Goal: Browse casually

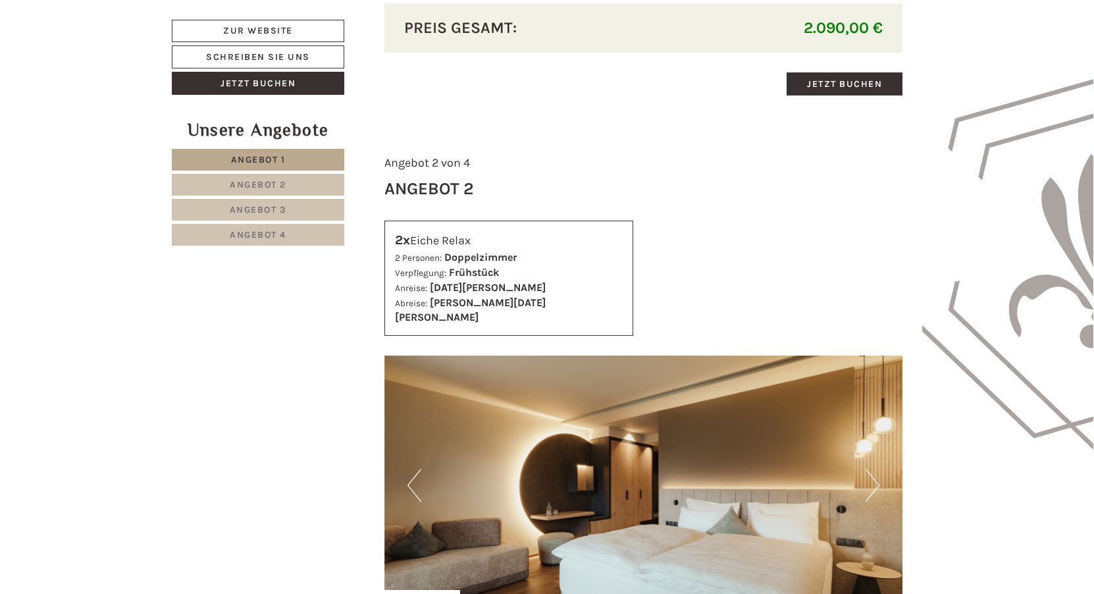
scroll to position [1646, 0]
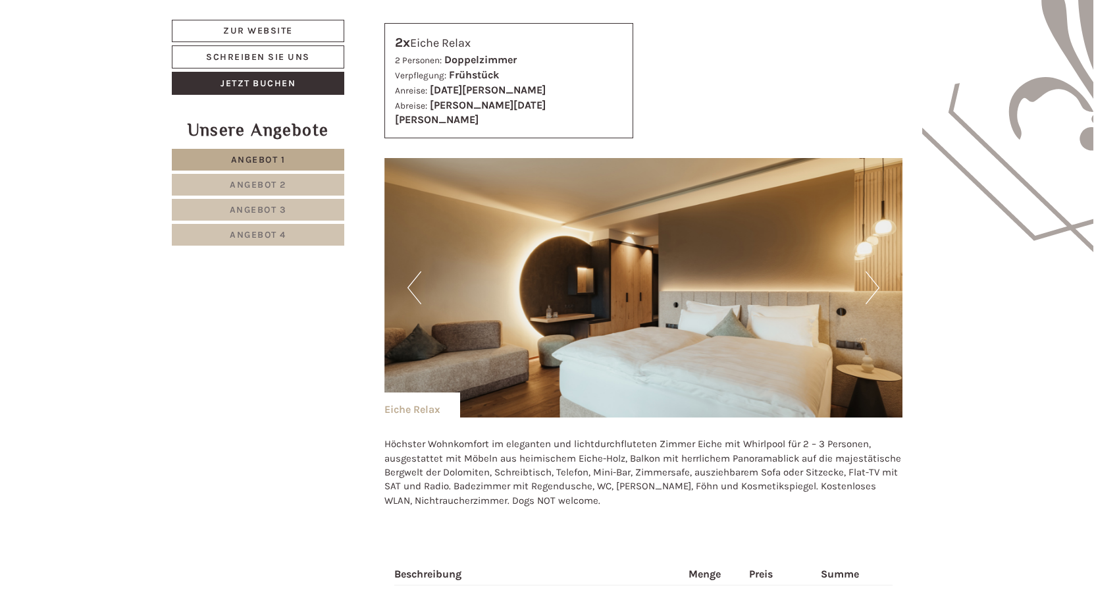
click at [870, 271] on button "Next" at bounding box center [873, 287] width 14 height 33
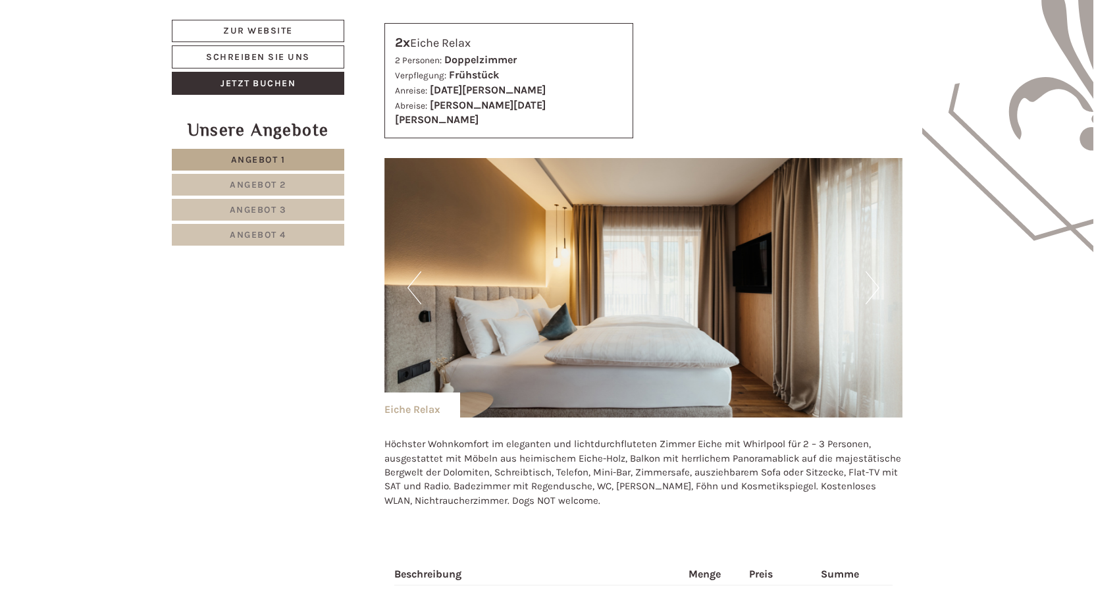
click at [870, 271] on button "Next" at bounding box center [873, 287] width 14 height 33
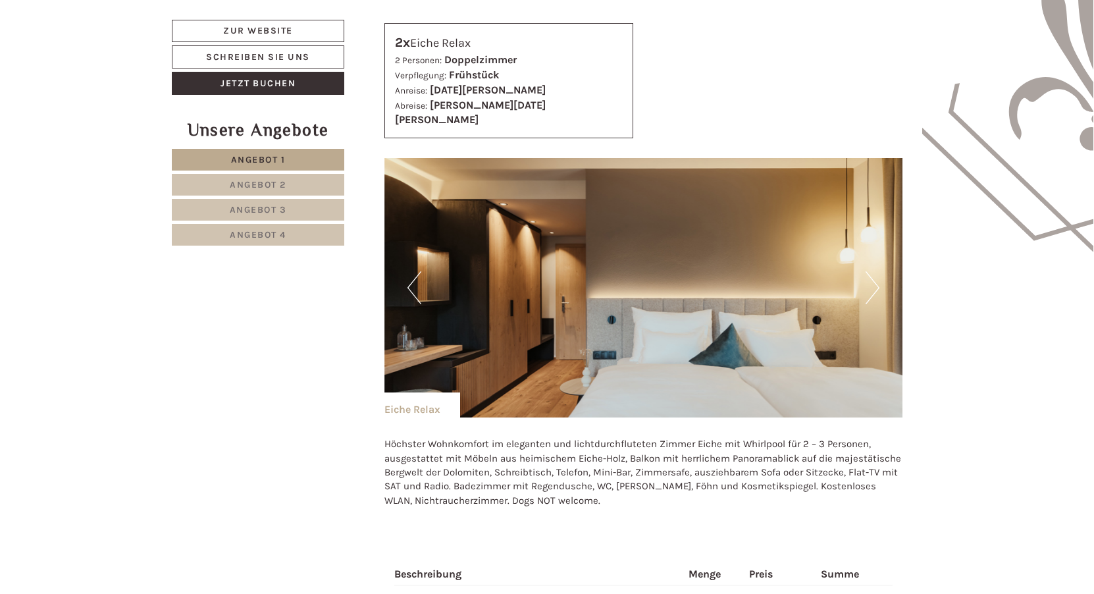
click at [870, 271] on button "Next" at bounding box center [873, 287] width 14 height 33
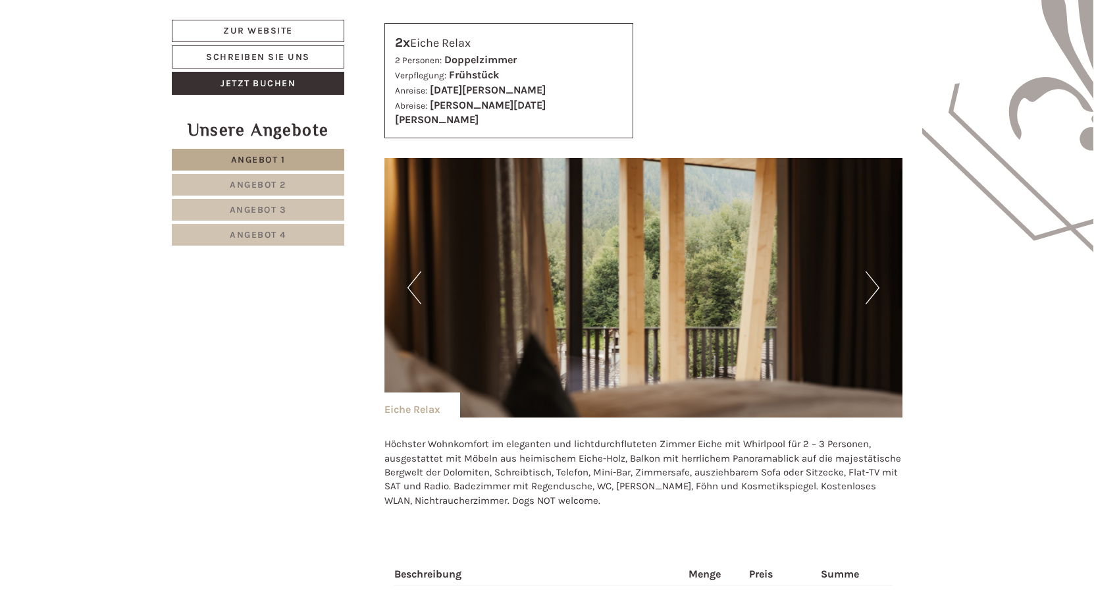
click at [870, 271] on button "Next" at bounding box center [873, 287] width 14 height 33
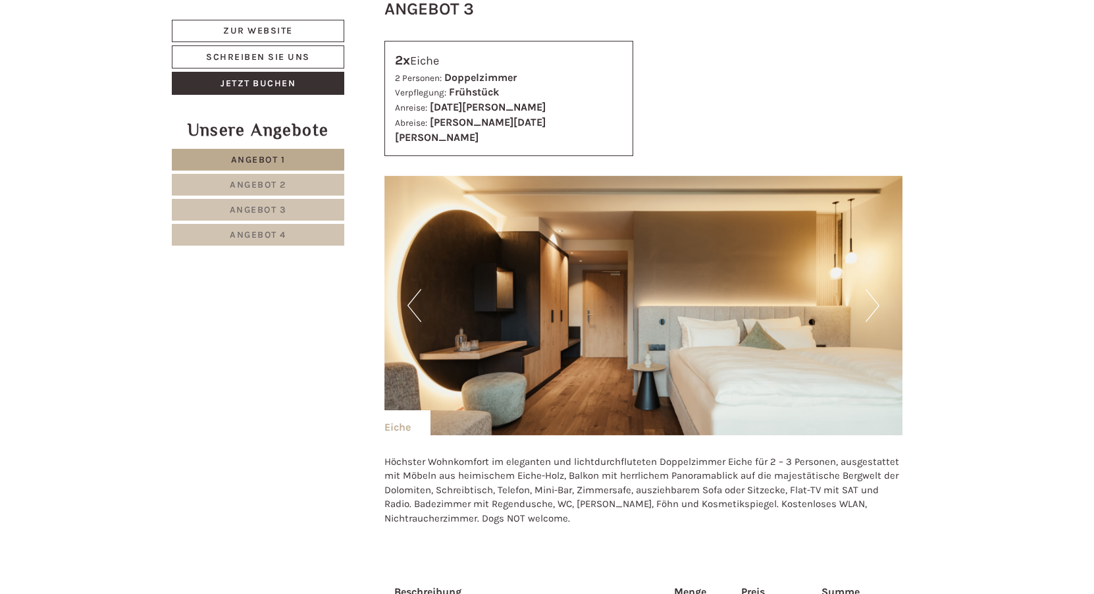
scroll to position [2634, 0]
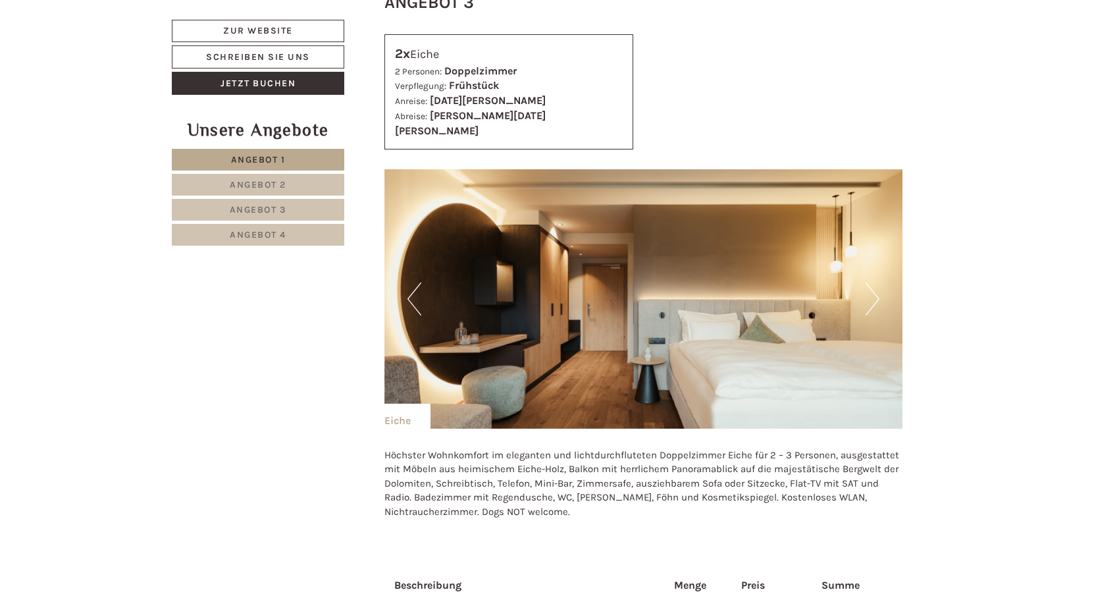
click at [876, 282] on button "Next" at bounding box center [873, 298] width 14 height 33
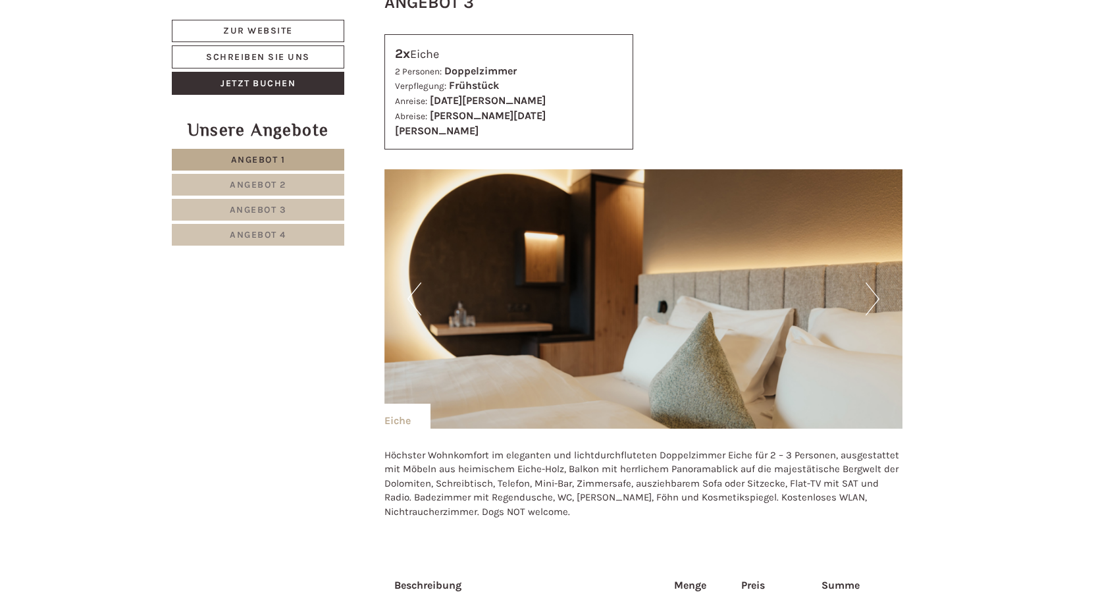
click at [876, 282] on button "Next" at bounding box center [873, 298] width 14 height 33
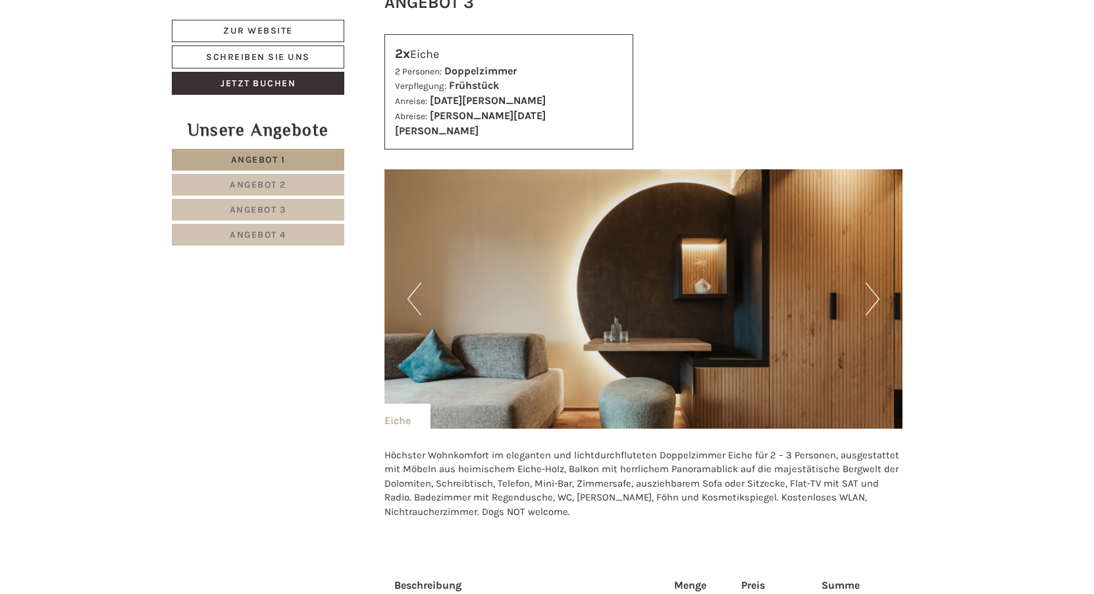
click at [876, 282] on button "Next" at bounding box center [873, 298] width 14 height 33
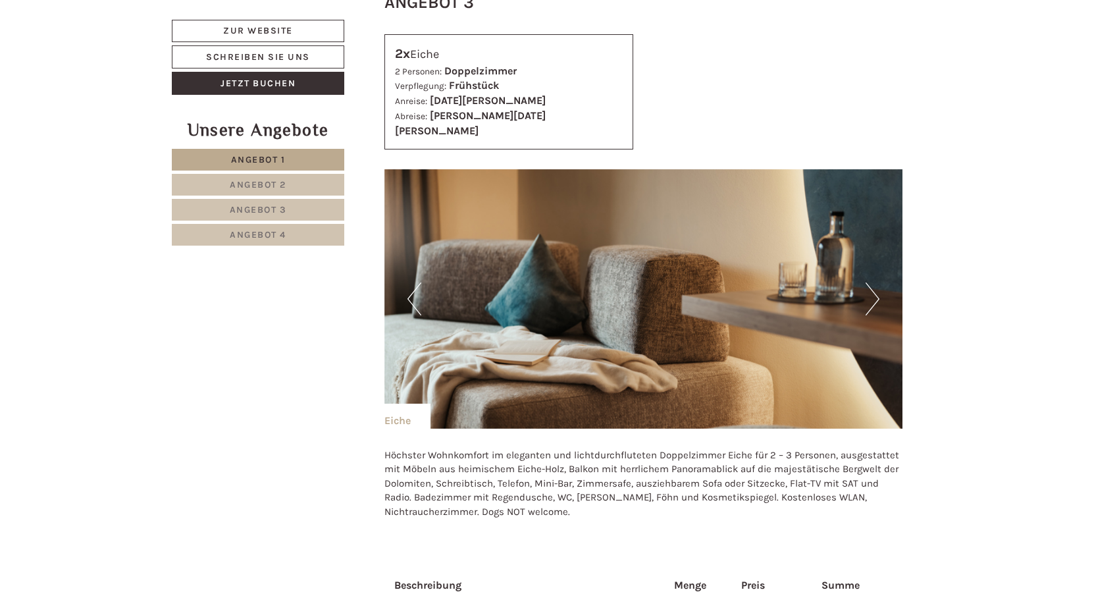
click at [876, 282] on button "Next" at bounding box center [873, 298] width 14 height 33
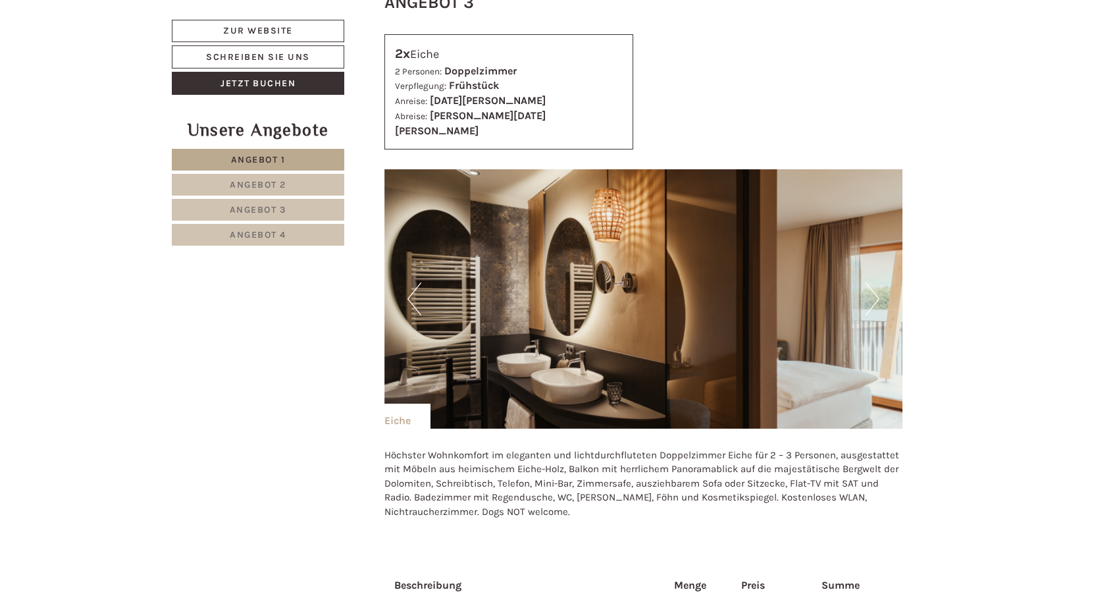
click at [876, 282] on button "Next" at bounding box center [873, 298] width 14 height 33
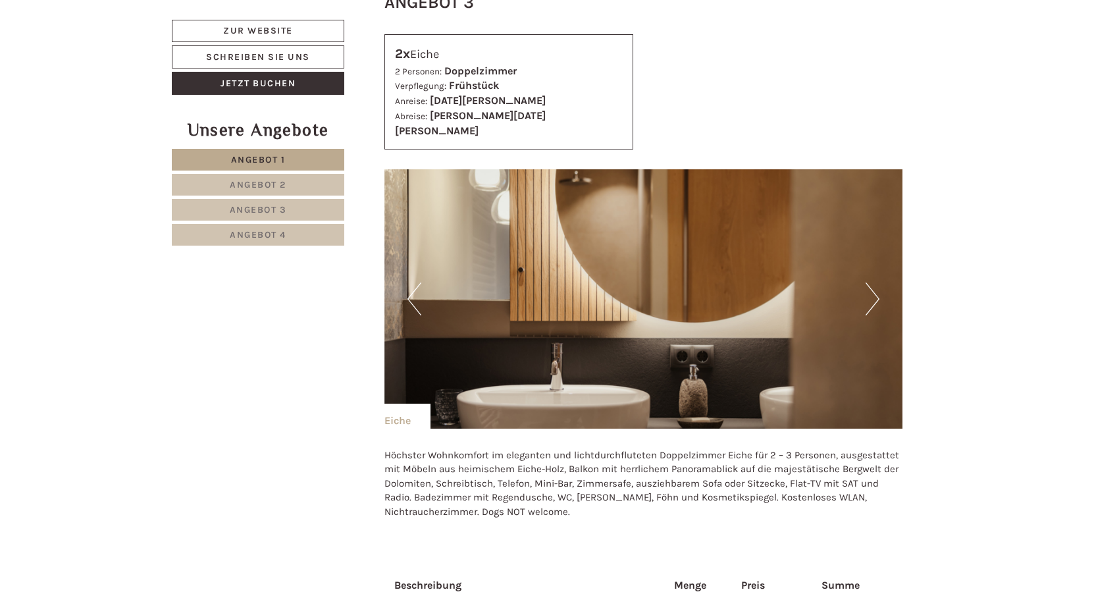
click at [876, 282] on button "Next" at bounding box center [873, 298] width 14 height 33
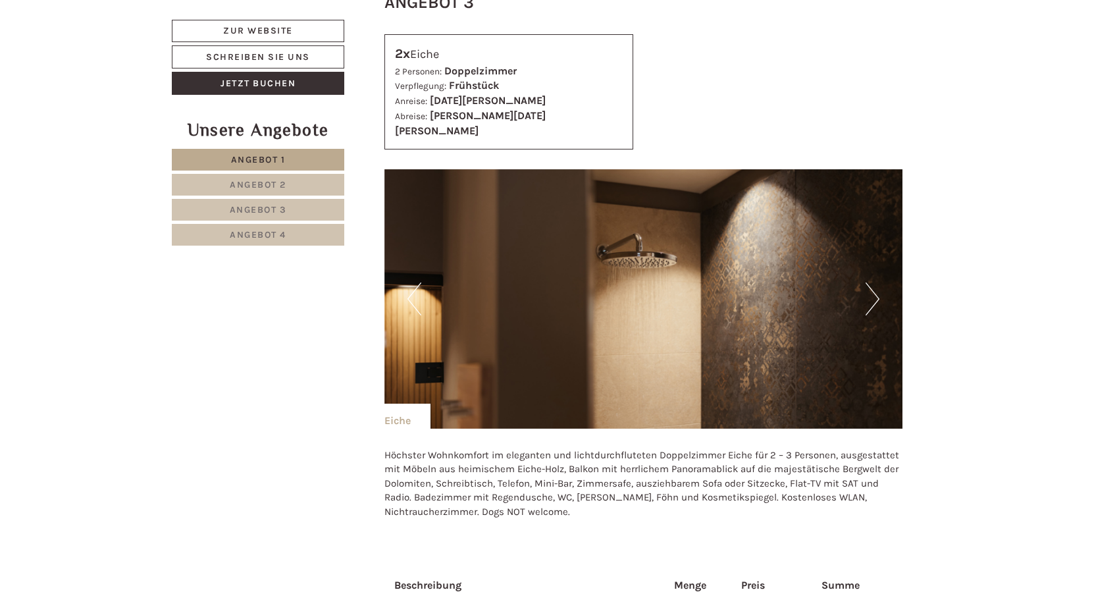
click at [876, 282] on button "Next" at bounding box center [873, 298] width 14 height 33
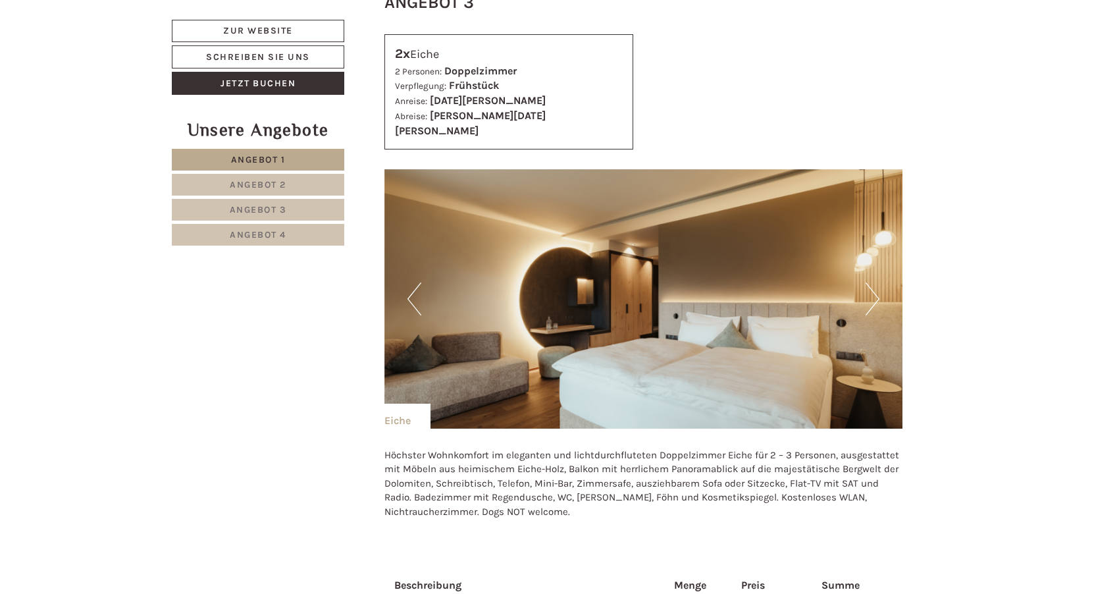
click at [876, 282] on button "Next" at bounding box center [873, 298] width 14 height 33
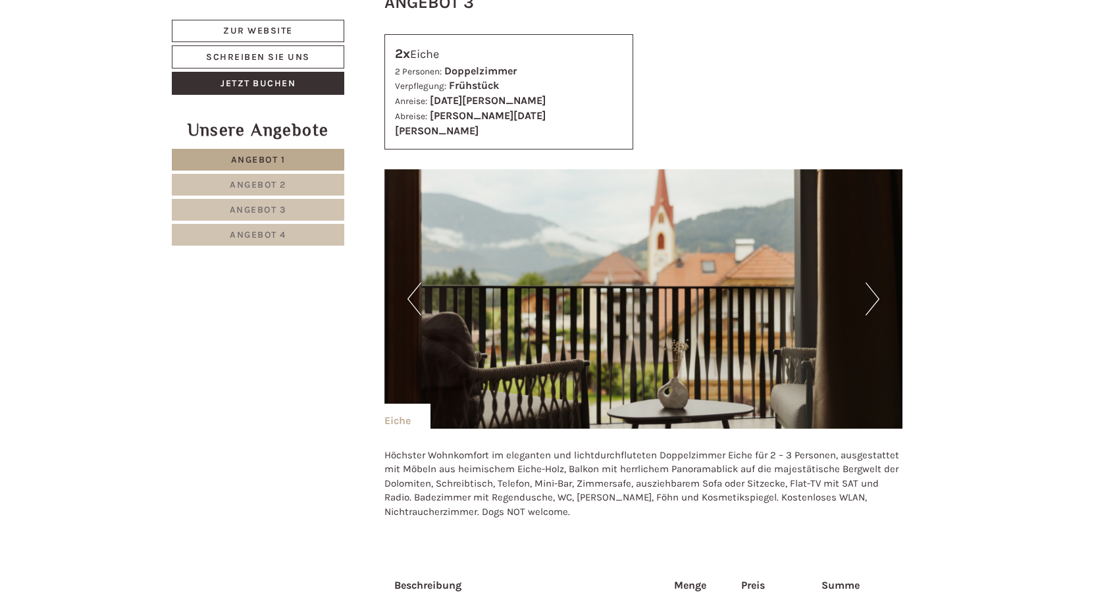
click at [876, 282] on button "Next" at bounding box center [873, 298] width 14 height 33
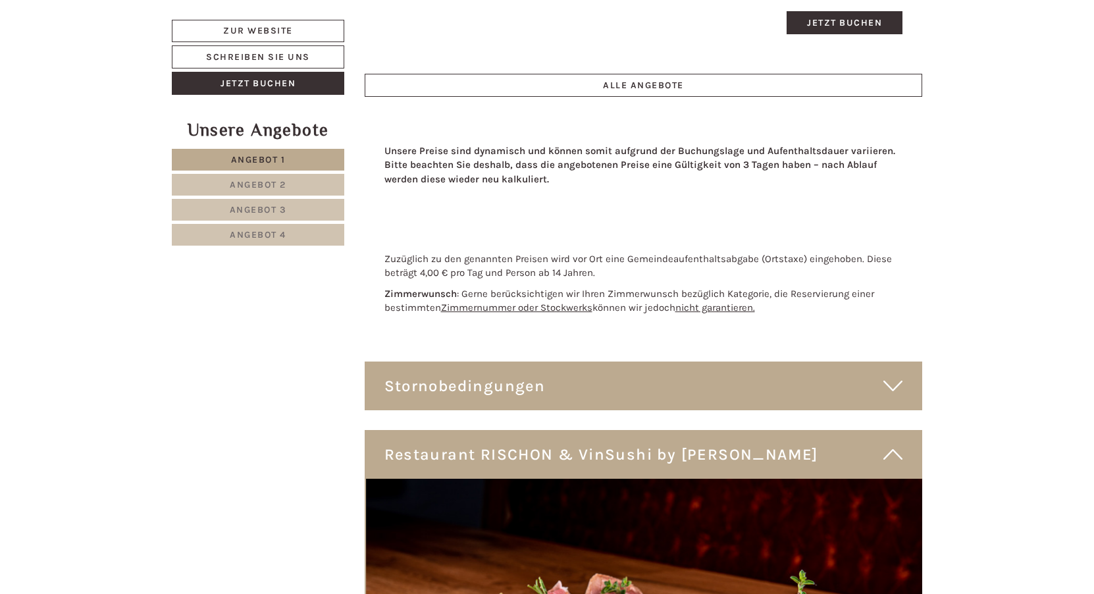
scroll to position [3490, 0]
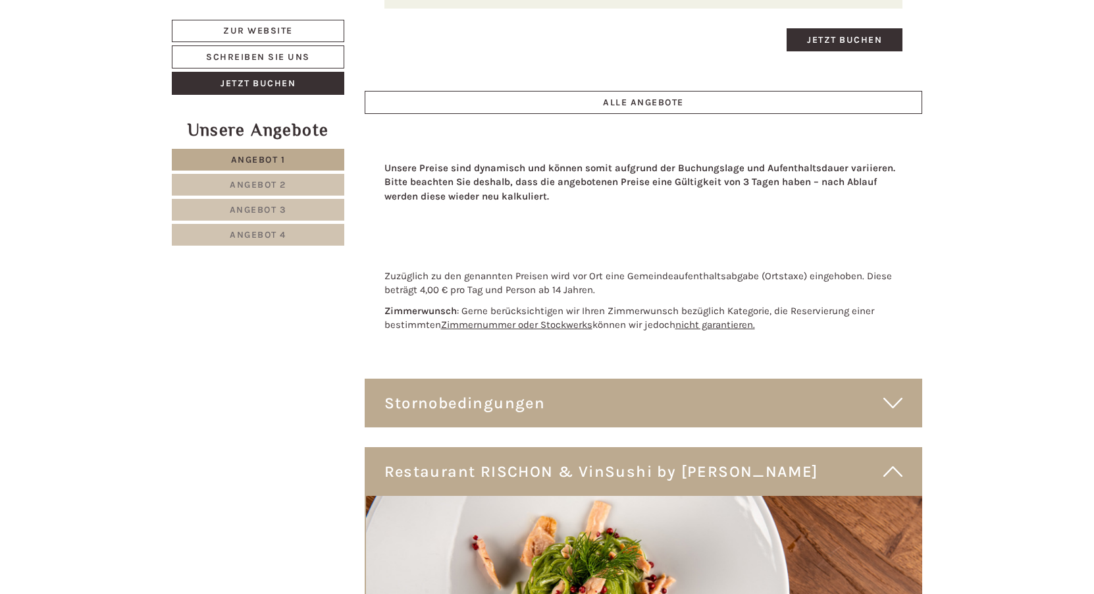
click at [893, 392] on icon at bounding box center [893, 403] width 19 height 22
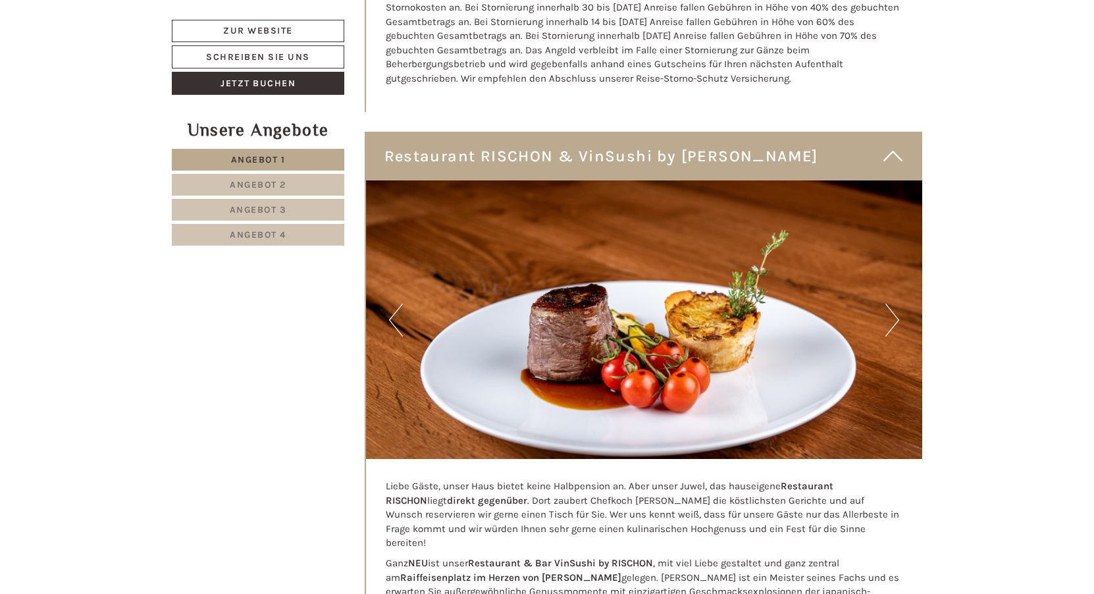
scroll to position [3951, 0]
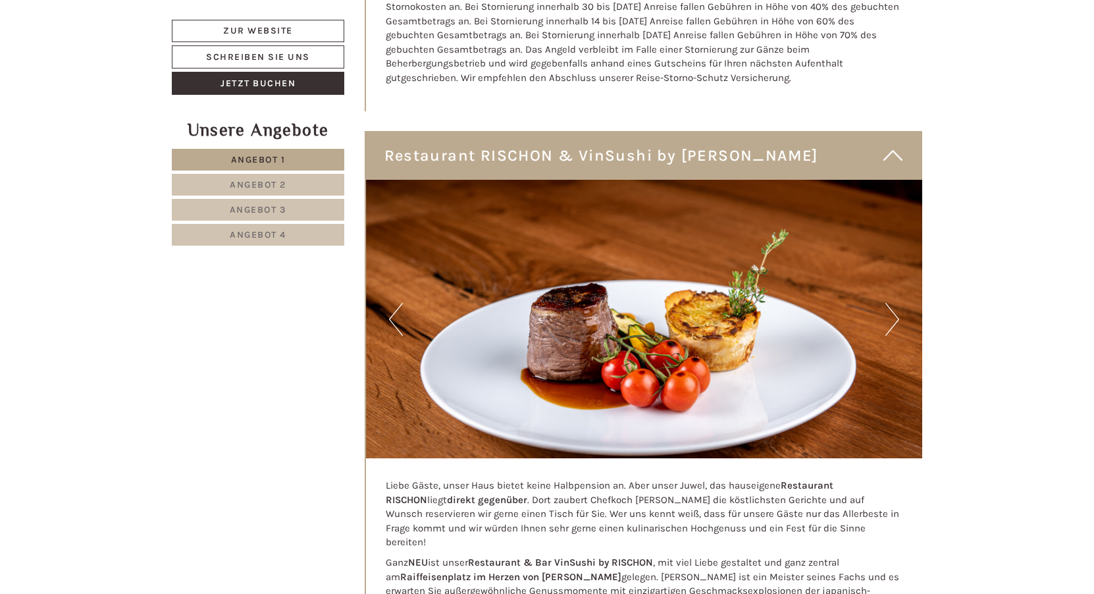
click at [917, 279] on img at bounding box center [644, 319] width 557 height 279
click at [899, 275] on img at bounding box center [644, 319] width 557 height 279
click at [895, 303] on button "Next" at bounding box center [893, 319] width 14 height 33
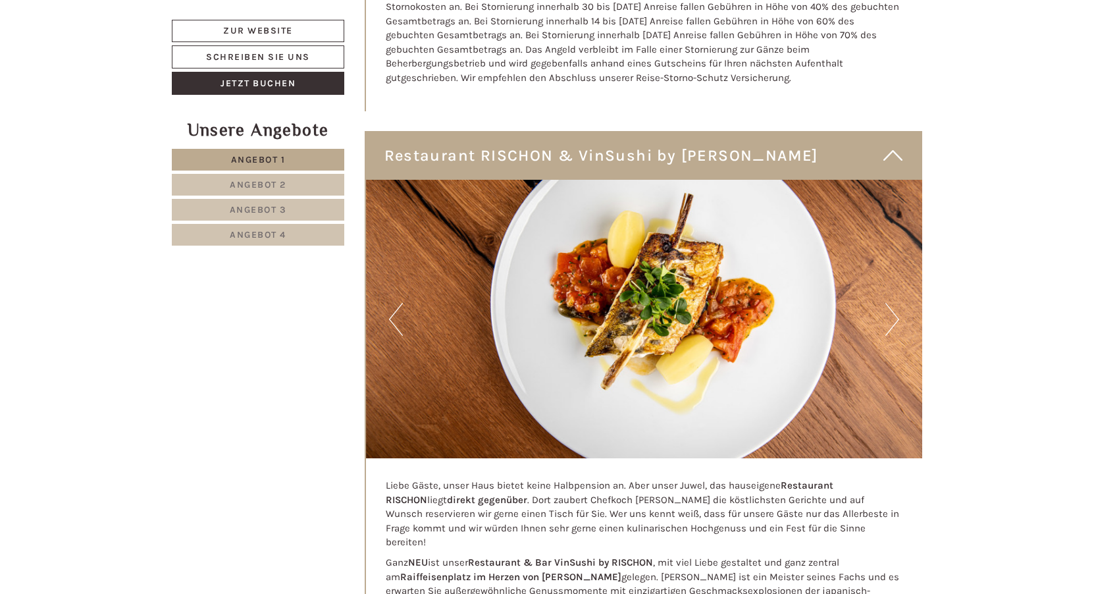
click at [895, 303] on button "Next" at bounding box center [893, 319] width 14 height 33
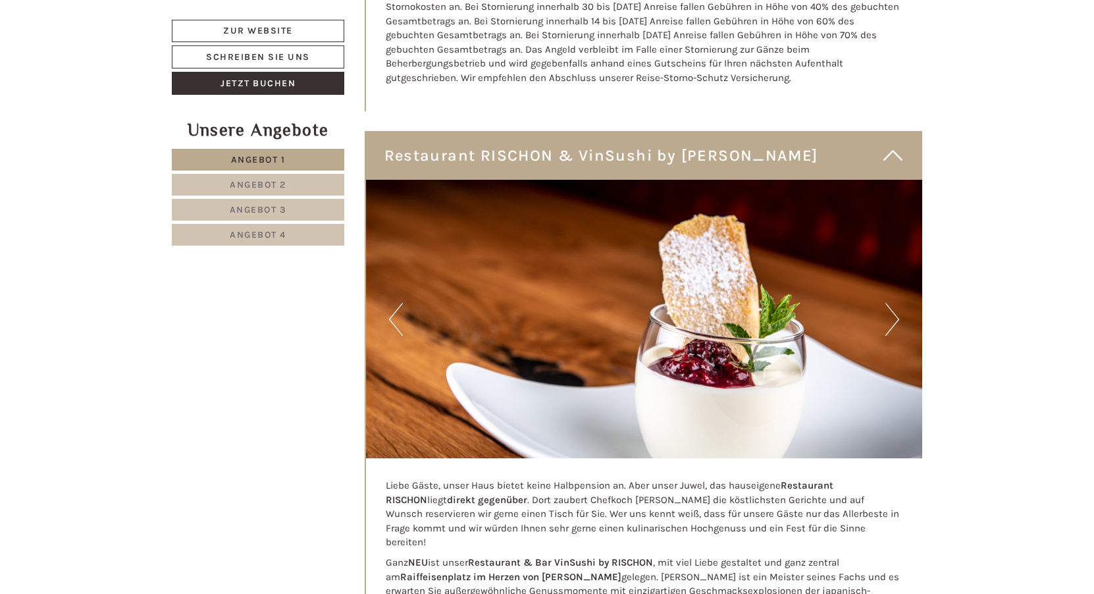
click at [895, 303] on button "Next" at bounding box center [893, 319] width 14 height 33
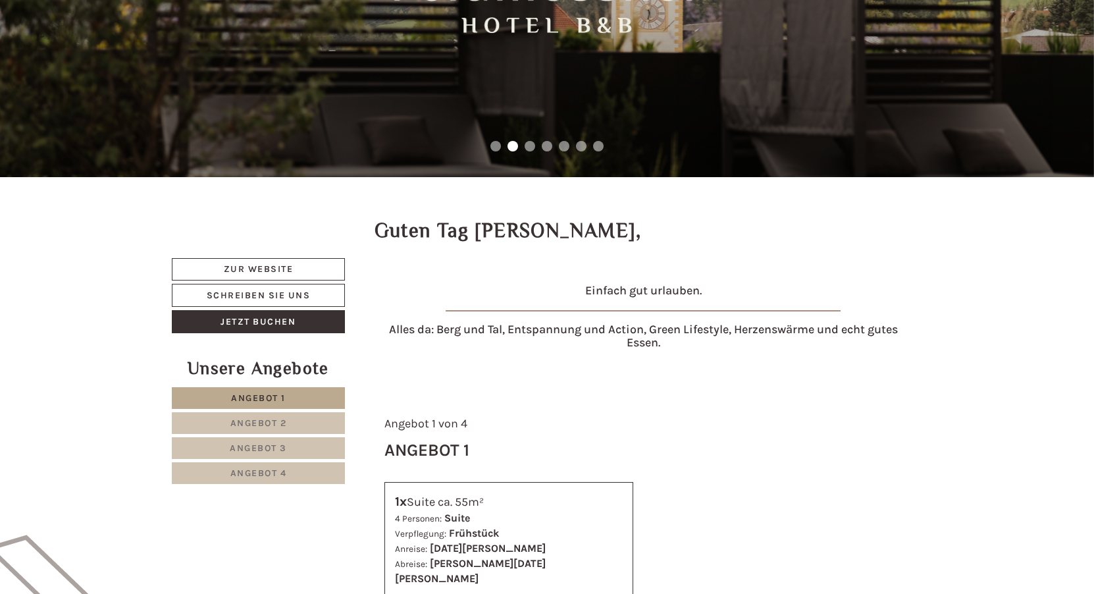
scroll to position [263, 0]
